Goal: Information Seeking & Learning: Learn about a topic

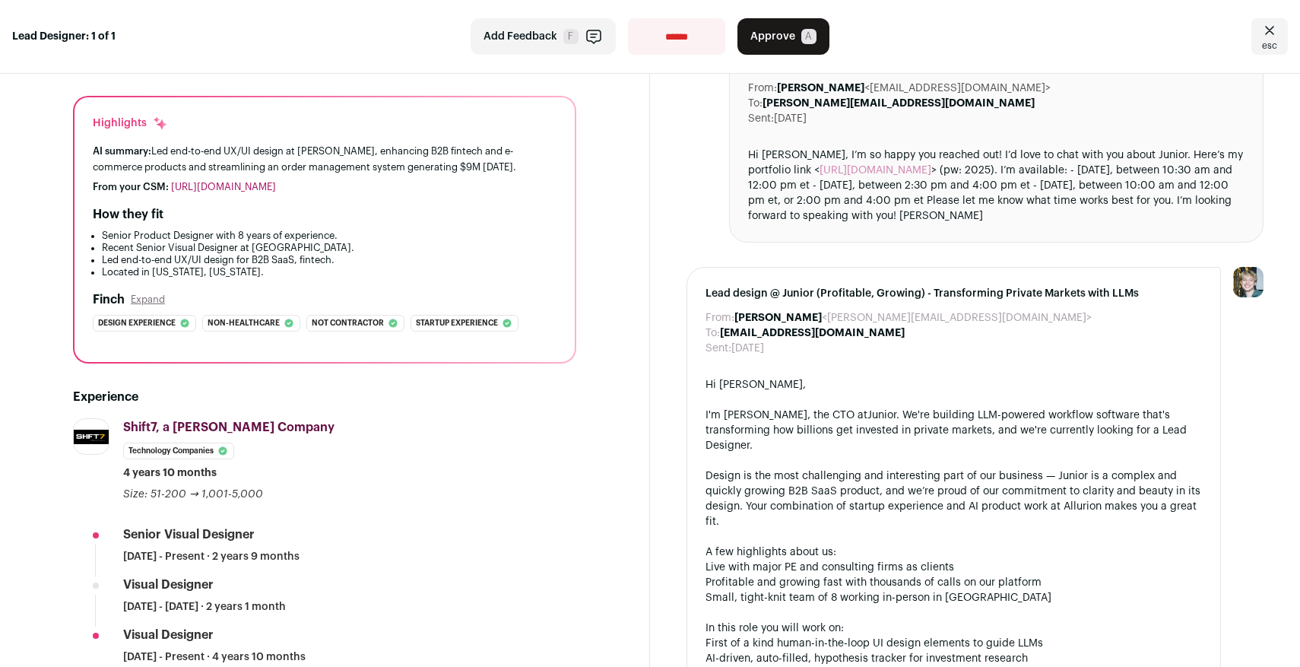
scroll to position [74, 0]
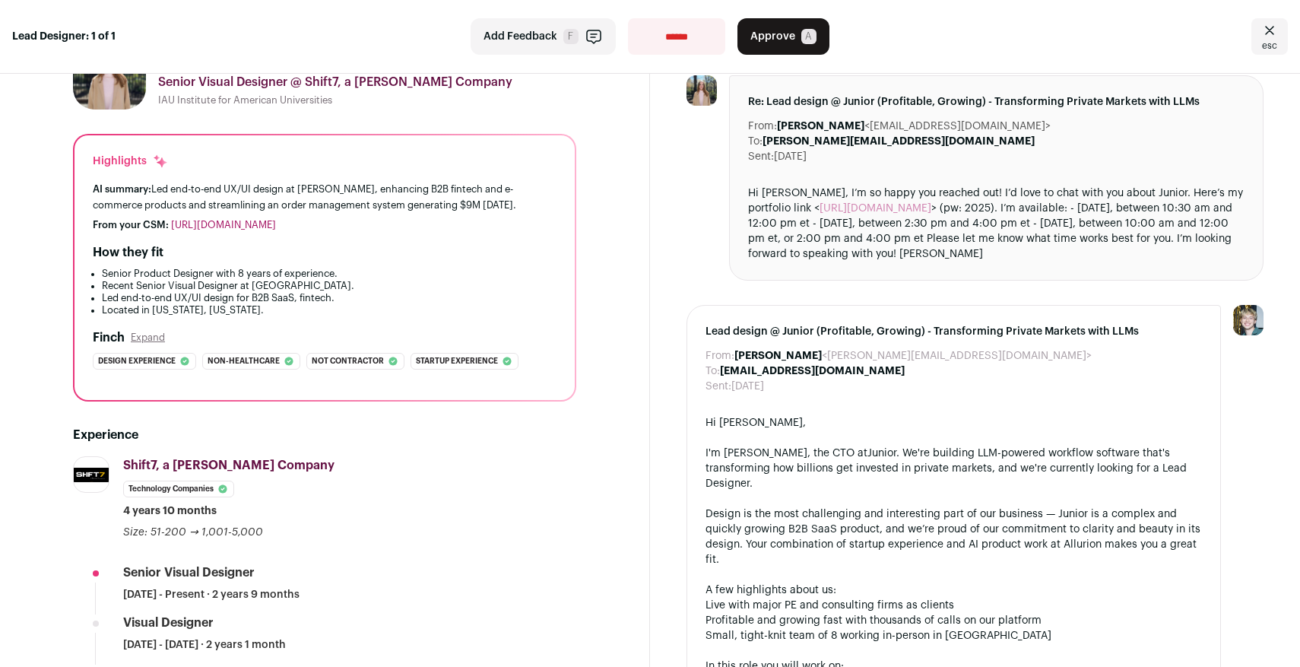
click at [205, 228] on link "[URL][DOMAIN_NAME]" at bounding box center [223, 225] width 105 height 10
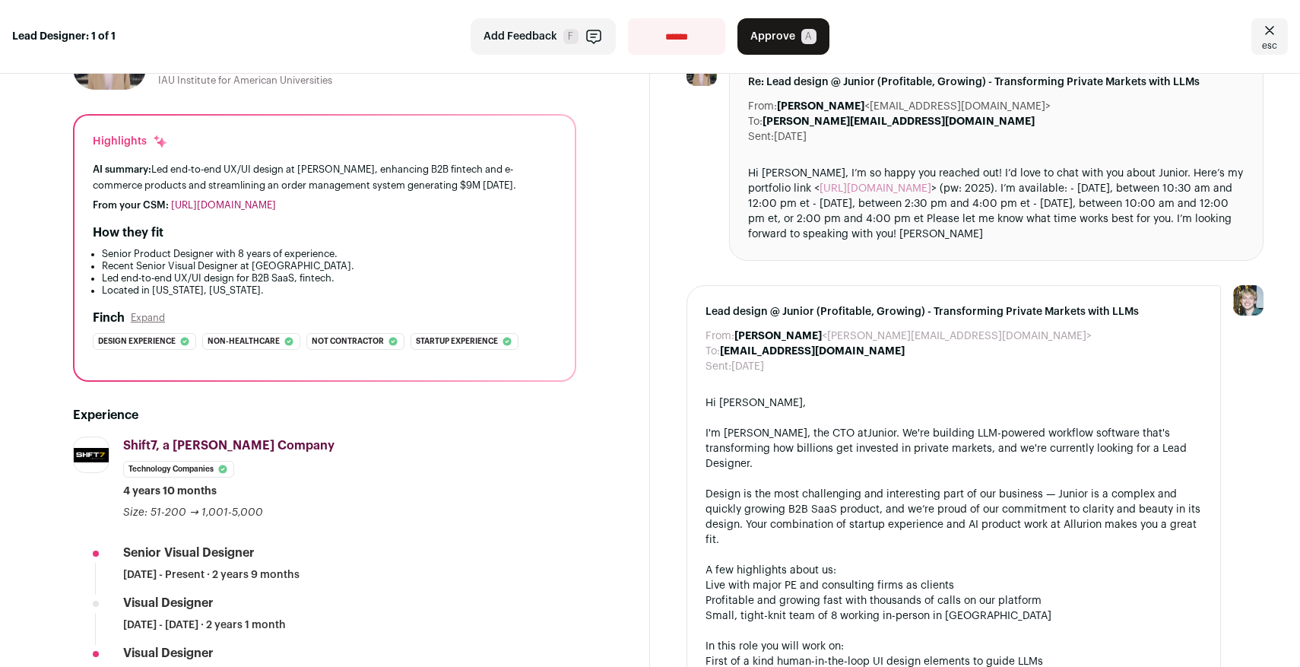
scroll to position [92, 0]
click at [265, 281] on li "Led end-to-end UX/UI design for B2B SaaS, fintech." at bounding box center [329, 280] width 455 height 12
click at [150, 318] on button "Expand" at bounding box center [148, 319] width 34 height 12
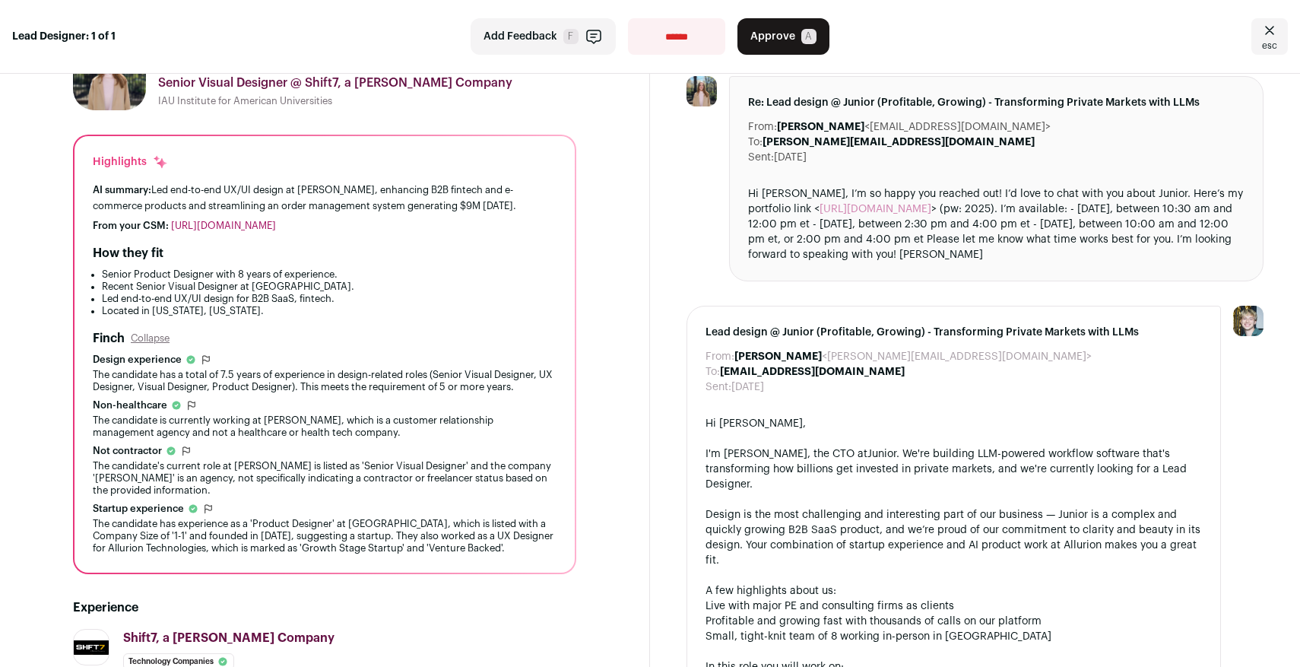
scroll to position [0, 0]
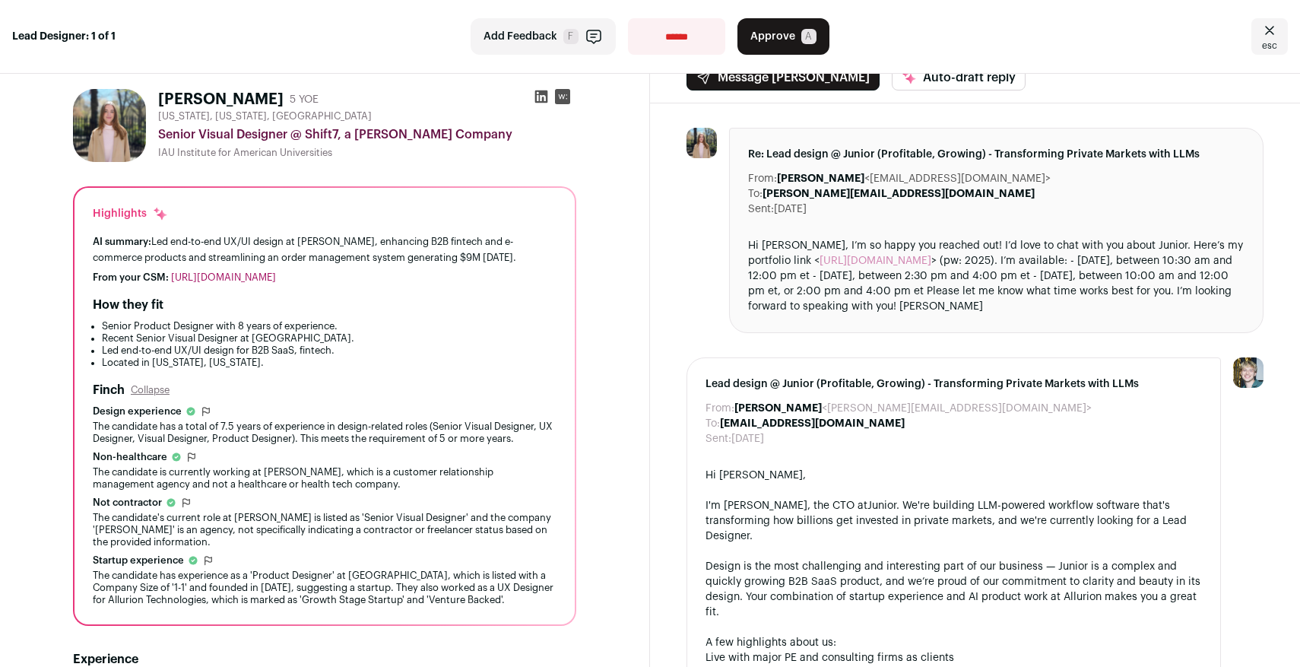
click at [921, 262] on div "Hi Nico, I’m so happy you reached out! I’d love to chat with you about Junior. …" at bounding box center [996, 276] width 496 height 76
copy div "2025"
